Goal: Task Accomplishment & Management: Use online tool/utility

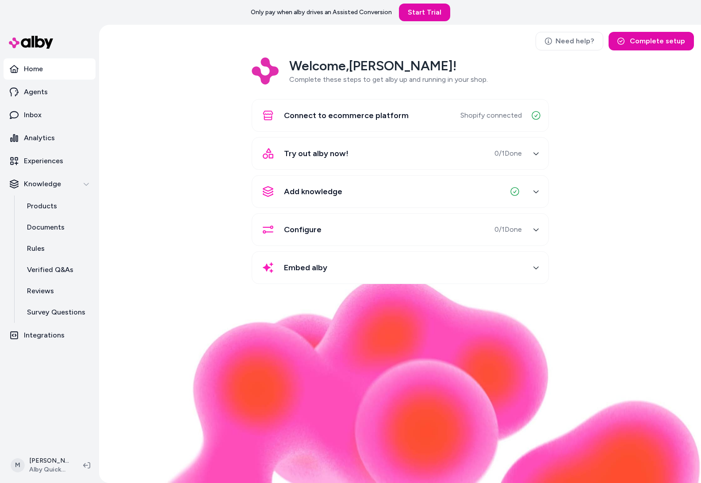
click at [154, 201] on div "Welcome, [PERSON_NAME] ! Complete these steps to get alby up and running in you…" at bounding box center [400, 177] width 588 height 239
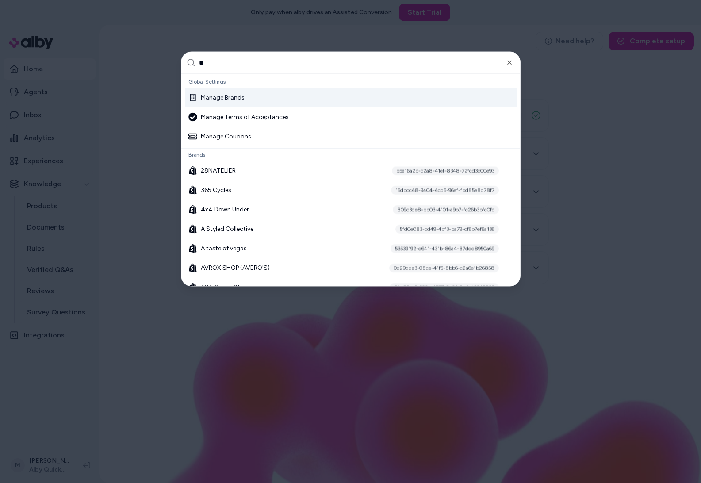
type input "***"
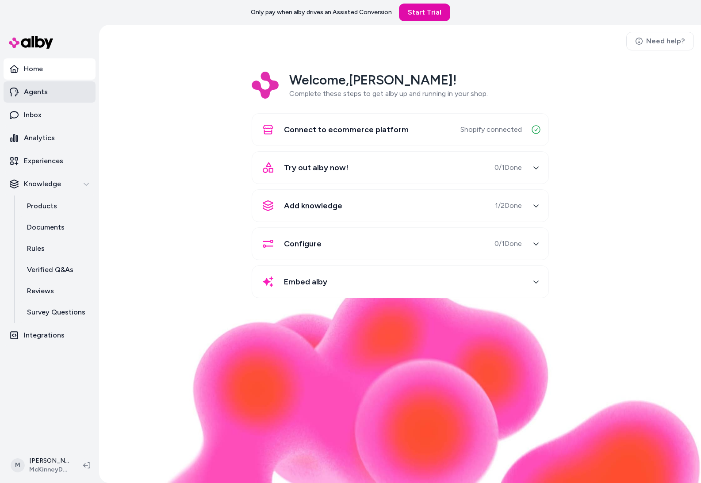
click at [59, 91] on link "Agents" at bounding box center [50, 91] width 92 height 21
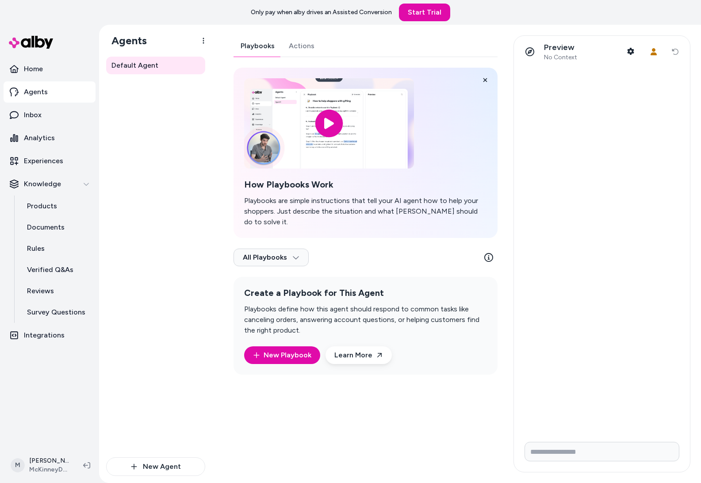
click at [193, 196] on div "Default Agent" at bounding box center [155, 257] width 99 height 401
click at [296, 46] on link "Actions" at bounding box center [302, 45] width 40 height 21
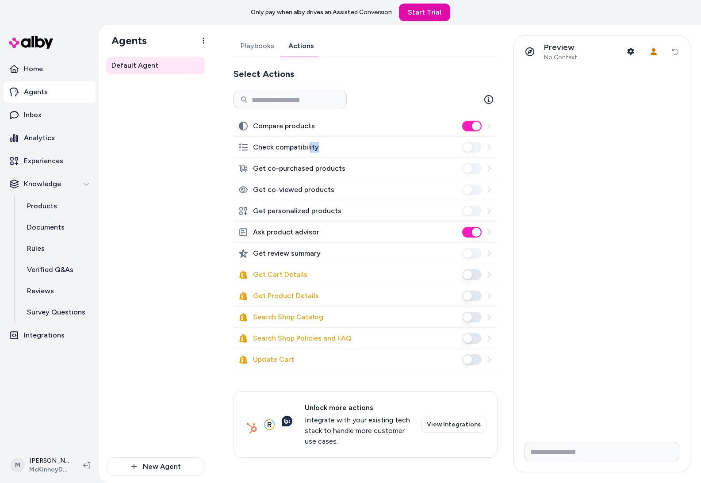
drag, startPoint x: 315, startPoint y: 147, endPoint x: 320, endPoint y: 149, distance: 5.6
click at [324, 148] on div "Check compatibility" at bounding box center [366, 147] width 264 height 21
drag, startPoint x: 320, startPoint y: 149, endPoint x: 255, endPoint y: 145, distance: 64.7
click at [256, 147] on div "Check compatibility" at bounding box center [366, 147] width 264 height 21
drag, startPoint x: 327, startPoint y: 147, endPoint x: 228, endPoint y: 149, distance: 99.1
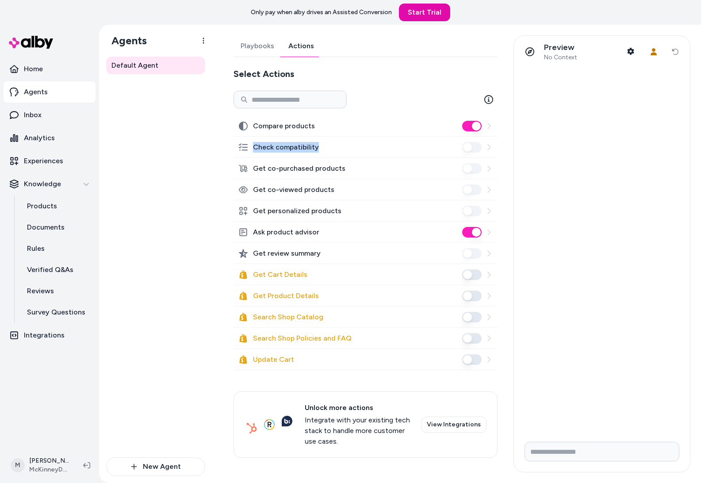
click at [228, 149] on div "Playbooks Actions Select Actions Compare products Check compatibility Get co-pu…" at bounding box center [363, 253] width 280 height 437
copy label "Check compatibility"
